Goal: Task Accomplishment & Management: Manage account settings

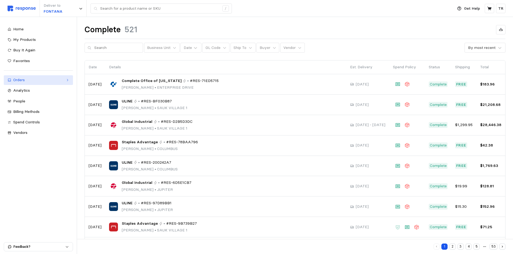
click at [24, 80] on div "Orders" at bounding box center [38, 80] width 50 height 6
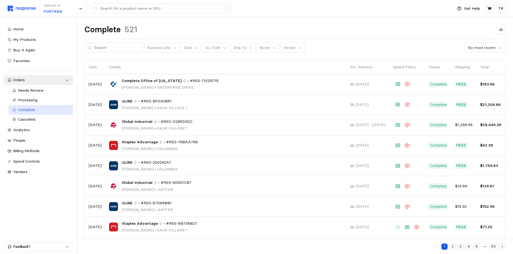
click at [30, 110] on span "Complete" at bounding box center [26, 109] width 17 height 5
click at [297, 44] on button "Vendor" at bounding box center [292, 48] width 24 height 10
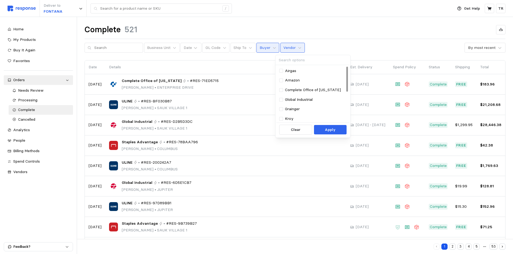
click at [266, 49] on button "Buyer" at bounding box center [267, 48] width 23 height 10
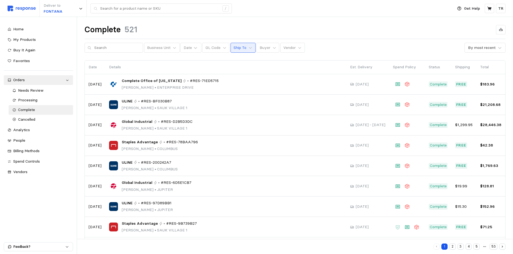
click at [246, 45] on button "Ship To" at bounding box center [242, 48] width 25 height 10
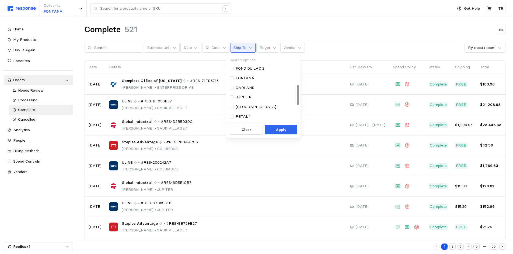
scroll to position [54, 0]
click at [244, 83] on p "JUPITER" at bounding box center [243, 84] width 16 height 6
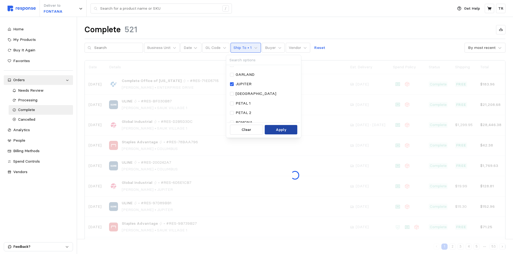
click at [276, 129] on p "Apply" at bounding box center [281, 130] width 11 height 6
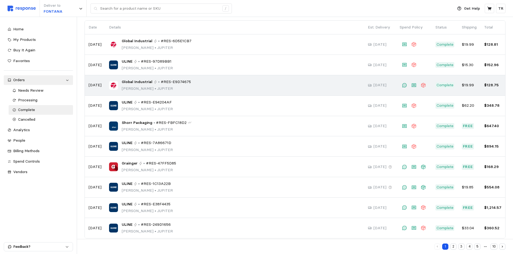
scroll to position [47, 0]
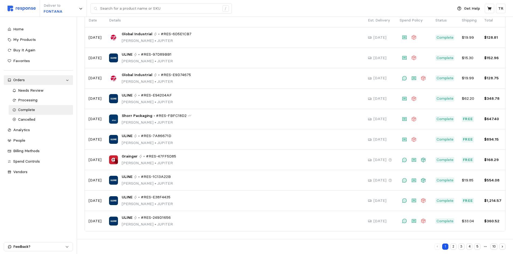
click at [454, 246] on button "2" at bounding box center [453, 247] width 6 height 6
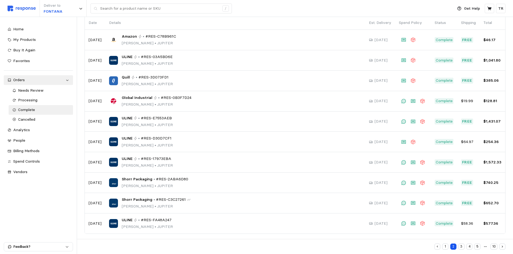
scroll to position [47, 0]
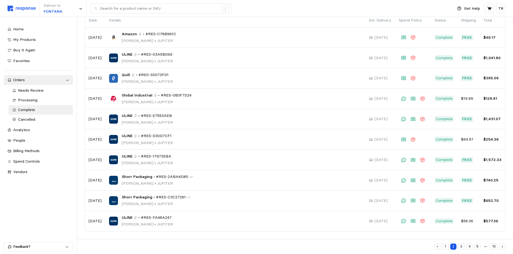
click at [461, 246] on button "3" at bounding box center [461, 247] width 6 height 6
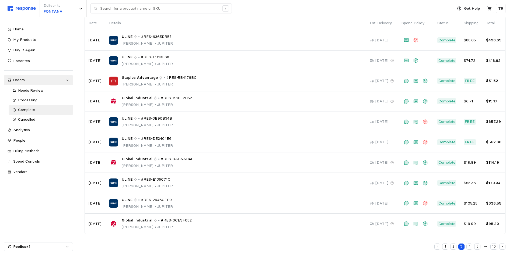
scroll to position [47, 0]
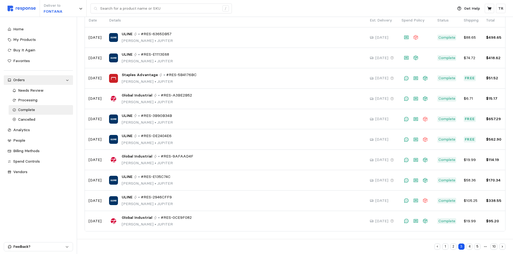
click at [471, 248] on button "4" at bounding box center [469, 247] width 6 height 6
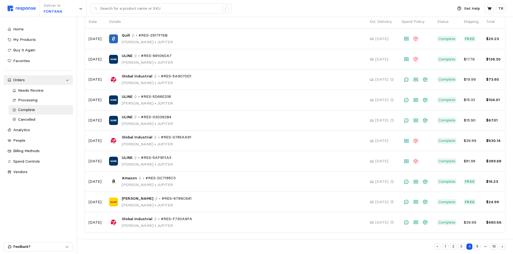
scroll to position [47, 0]
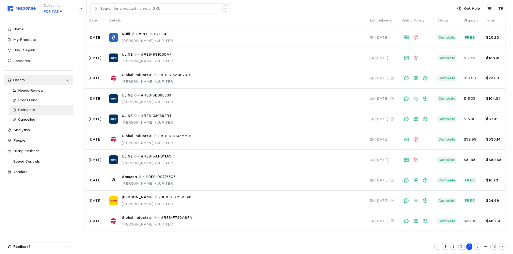
click at [477, 247] on button "5" at bounding box center [477, 247] width 6 height 6
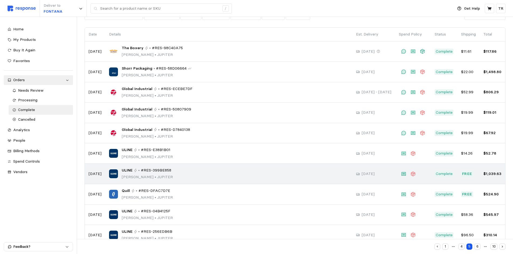
scroll to position [47, 0]
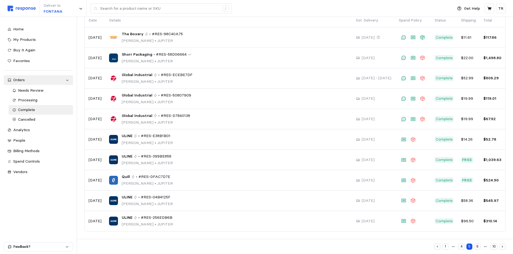
click at [460, 248] on button "4" at bounding box center [461, 247] width 6 height 6
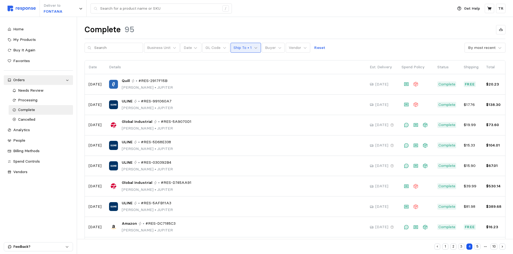
click at [254, 50] on icon at bounding box center [256, 48] width 4 height 4
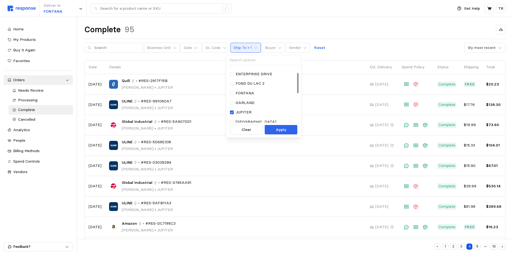
scroll to position [16, 0]
click at [235, 103] on p "FONTANA" at bounding box center [244, 103] width 19 height 6
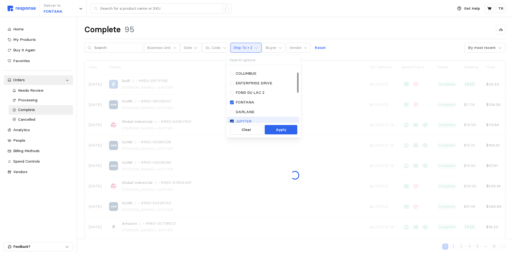
click at [232, 120] on icon at bounding box center [231, 122] width 3 height 4
click at [277, 128] on p "Apply" at bounding box center [281, 130] width 11 height 6
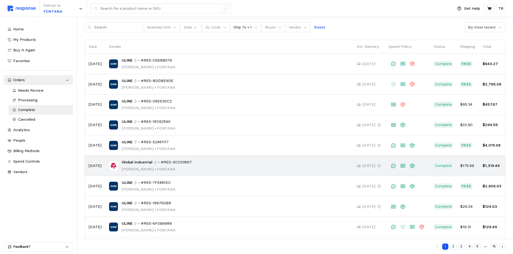
scroll to position [47, 0]
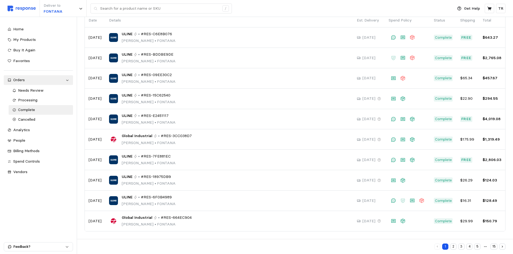
click at [452, 247] on button "2" at bounding box center [453, 247] width 6 height 6
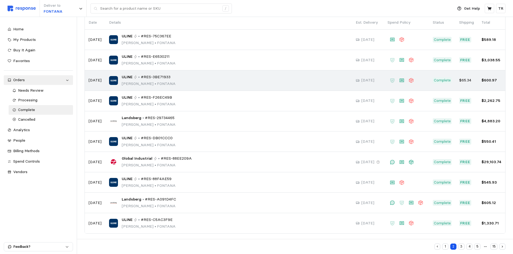
scroll to position [47, 0]
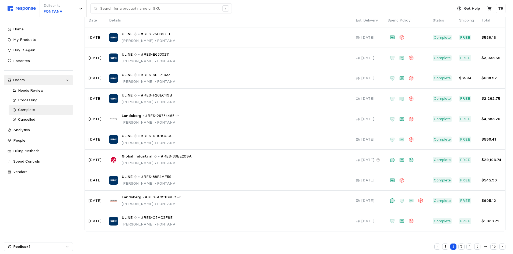
click at [462, 245] on button "3" at bounding box center [461, 247] width 6 height 6
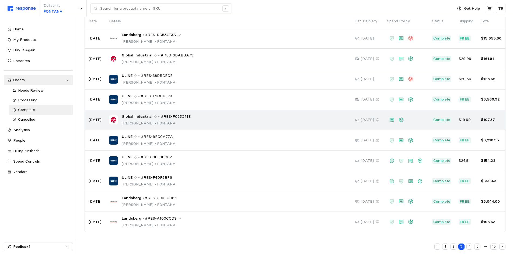
scroll to position [47, 0]
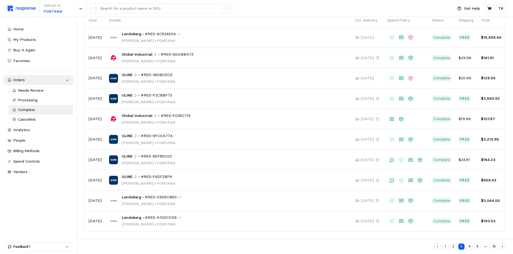
click at [470, 248] on button "4" at bounding box center [469, 247] width 6 height 6
